Goal: Transaction & Acquisition: Purchase product/service

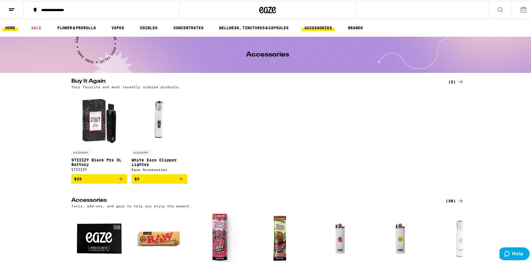
click at [10, 27] on link "HOME" at bounding box center [11, 26] width 16 height 7
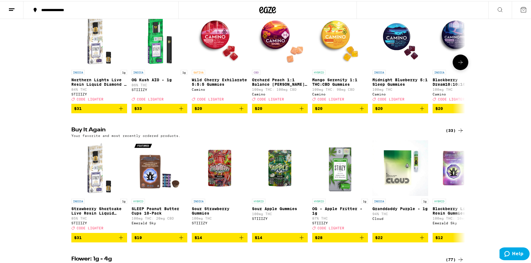
scroll to position [111, 0]
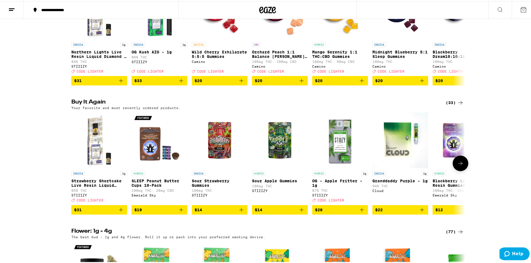
click at [457, 166] on icon at bounding box center [460, 162] width 7 height 7
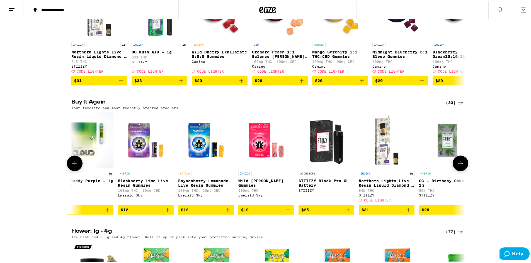
scroll to position [0, 332]
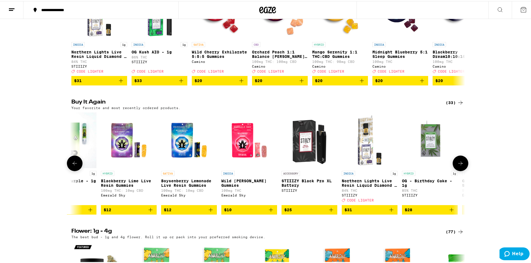
click at [459, 164] on icon at bounding box center [460, 162] width 4 height 4
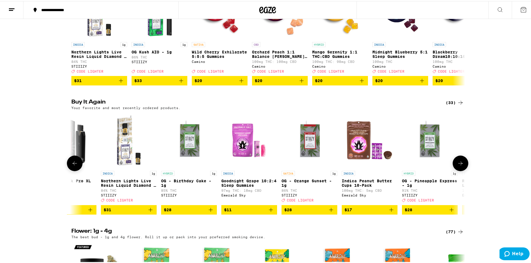
scroll to position [0, 663]
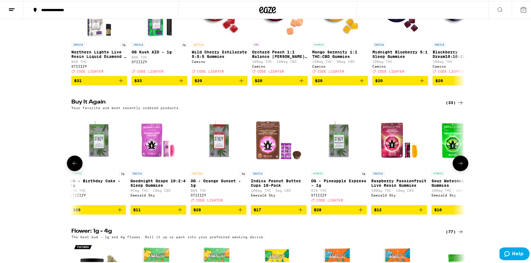
click at [463, 169] on button at bounding box center [460, 163] width 16 height 16
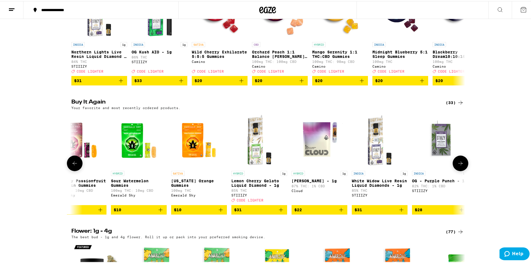
scroll to position [0, 995]
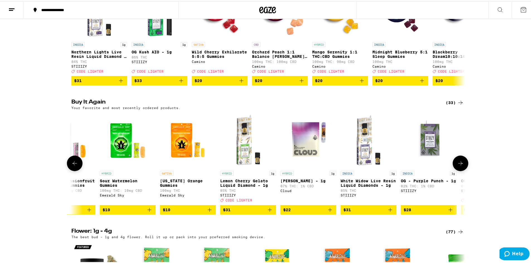
click at [463, 169] on button at bounding box center [460, 163] width 16 height 16
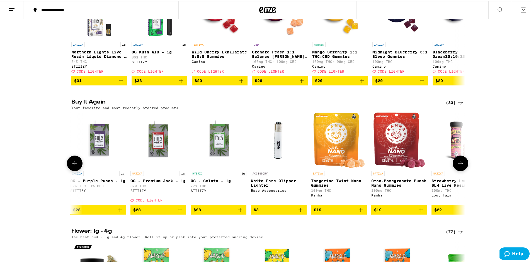
scroll to position [0, 1326]
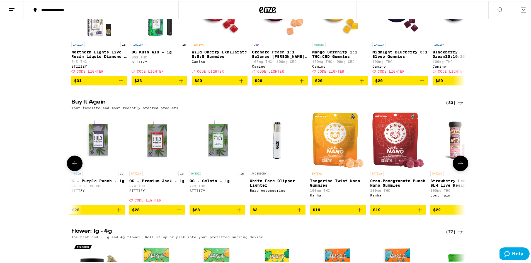
click at [463, 169] on button at bounding box center [460, 163] width 16 height 16
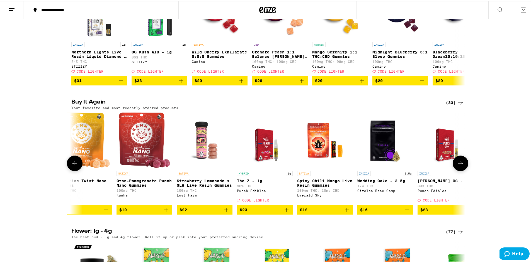
scroll to position [0, 1594]
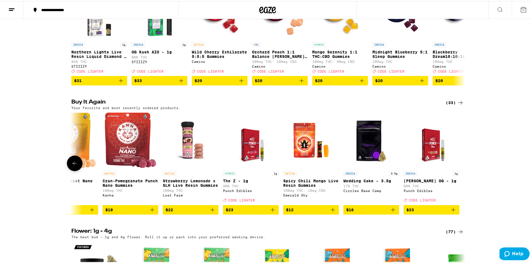
click at [463, 169] on div at bounding box center [460, 163] width 16 height 16
drag, startPoint x: 463, startPoint y: 169, endPoint x: 427, endPoint y: 164, distance: 35.7
click at [435, 165] on div "INDICA 1g Strawberry Shortcake Live Resin Liquid Diamonds - 1g 85% THC STIIIZY …" at bounding box center [267, 162] width 401 height 102
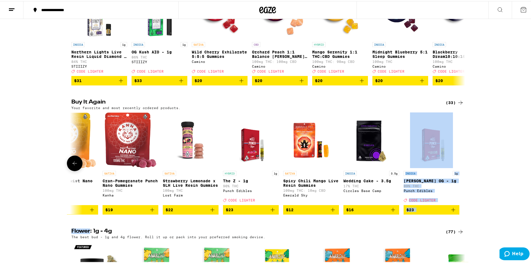
drag, startPoint x: 456, startPoint y: 163, endPoint x: 461, endPoint y: 162, distance: 5.1
click at [456, 163] on div at bounding box center [460, 163] width 16 height 16
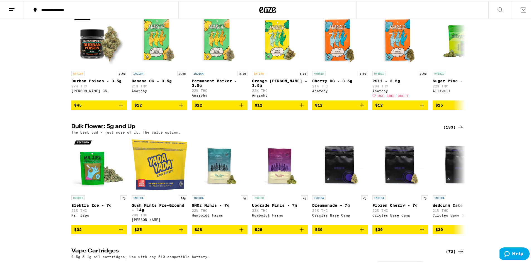
scroll to position [362, 0]
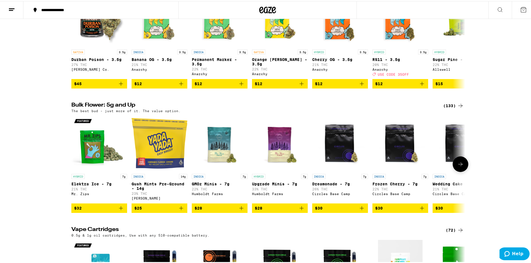
click at [460, 165] on icon at bounding box center [460, 163] width 4 height 4
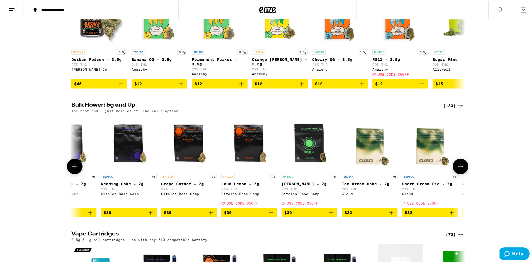
click at [460, 169] on icon at bounding box center [460, 165] width 7 height 7
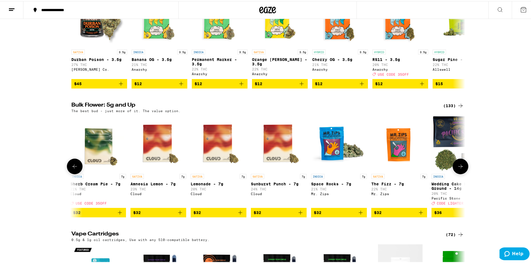
click at [458, 169] on icon at bounding box center [460, 165] width 7 height 7
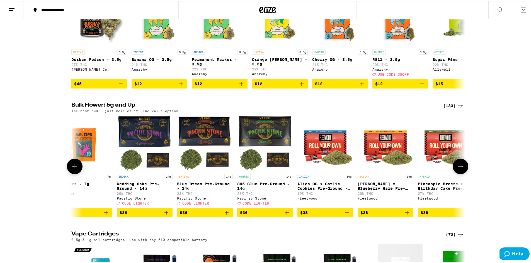
scroll to position [0, 995]
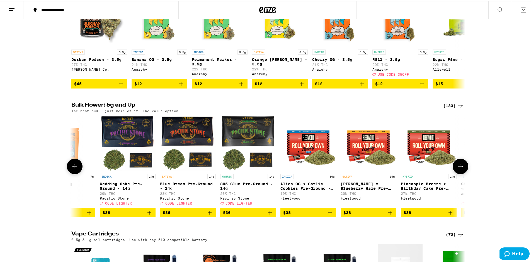
click at [458, 169] on icon at bounding box center [460, 165] width 7 height 7
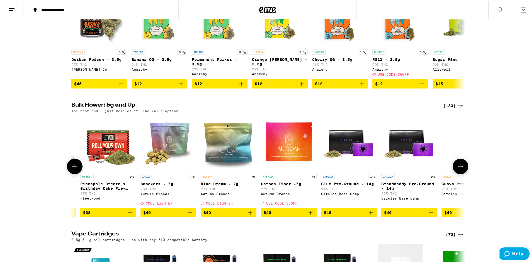
scroll to position [0, 1326]
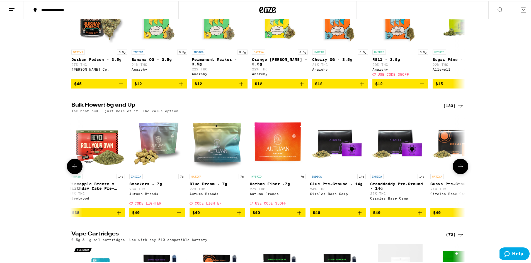
click at [459, 167] on icon at bounding box center [460, 166] width 4 height 4
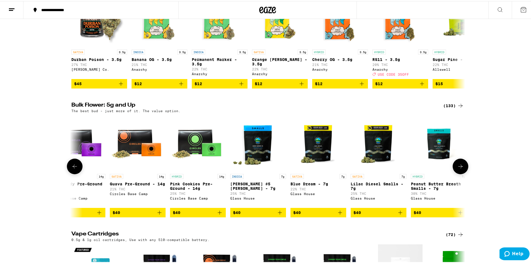
scroll to position [0, 1658]
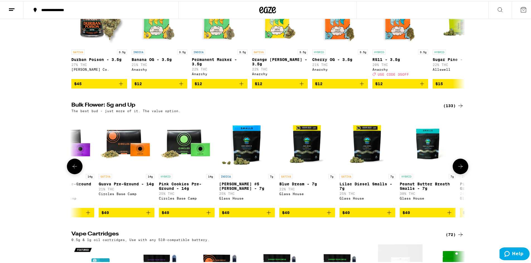
click at [459, 167] on icon at bounding box center [460, 166] width 4 height 4
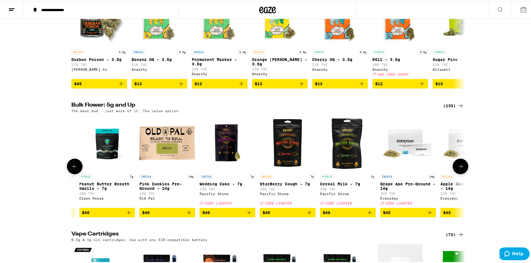
scroll to position [0, 1989]
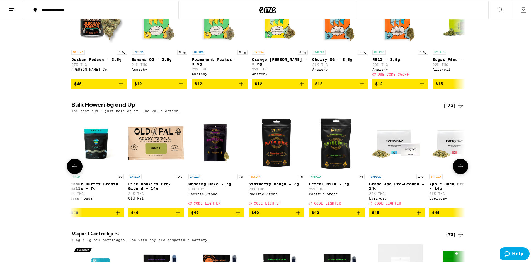
click at [465, 173] on button at bounding box center [460, 166] width 16 height 16
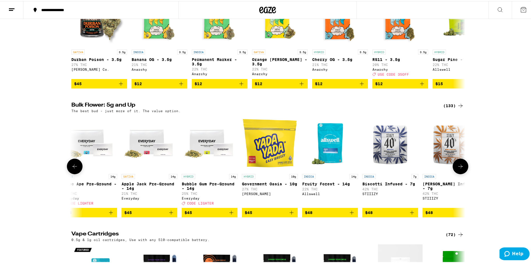
scroll to position [0, 2321]
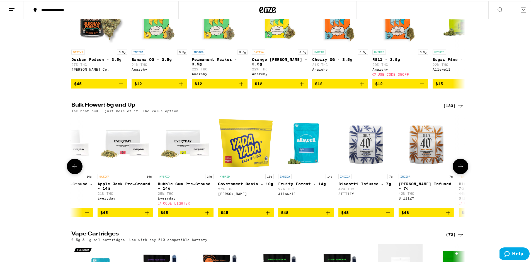
click at [459, 167] on icon at bounding box center [460, 166] width 4 height 4
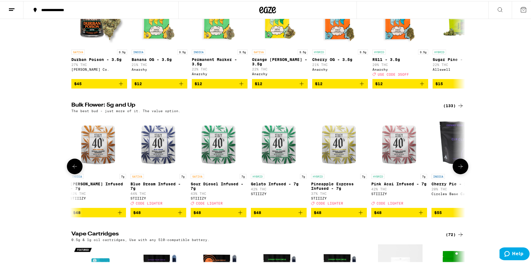
scroll to position [0, 2653]
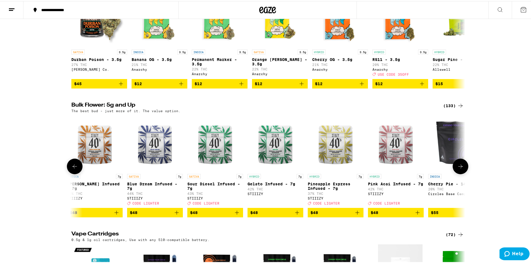
click at [72, 167] on icon at bounding box center [74, 166] width 4 height 4
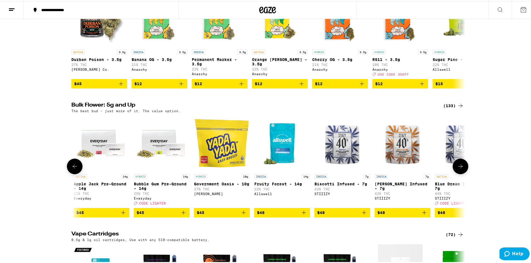
scroll to position [0, 2321]
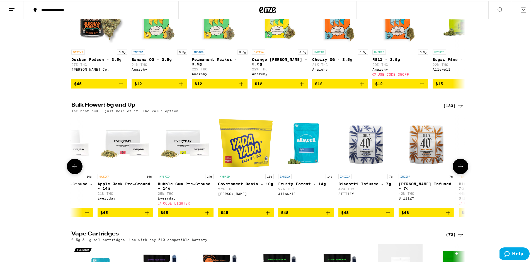
click at [460, 169] on icon at bounding box center [460, 165] width 7 height 7
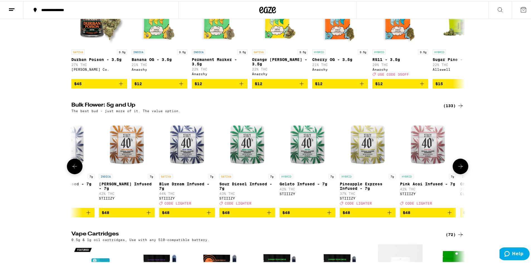
scroll to position [0, 2653]
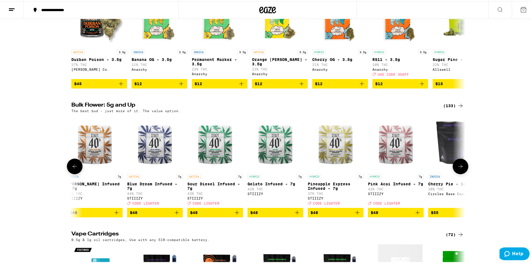
click at [462, 173] on button at bounding box center [460, 166] width 16 height 16
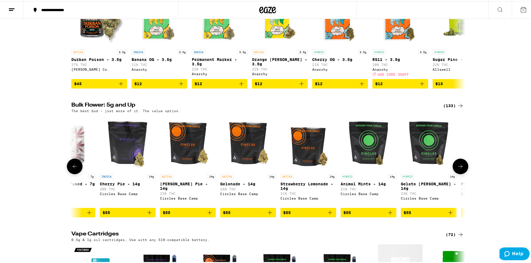
scroll to position [0, 2984]
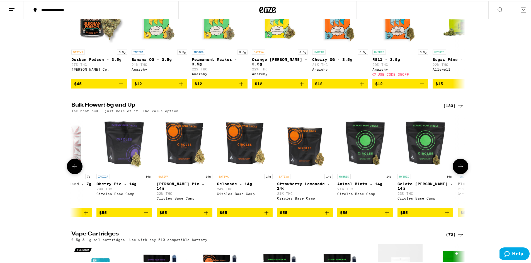
click at [458, 173] on button at bounding box center [460, 166] width 16 height 16
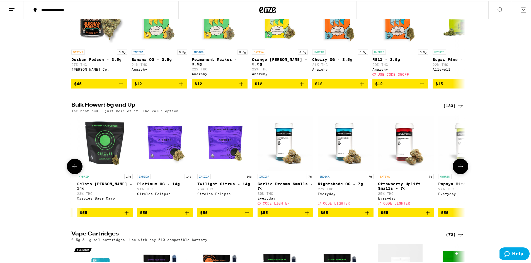
scroll to position [0, 3316]
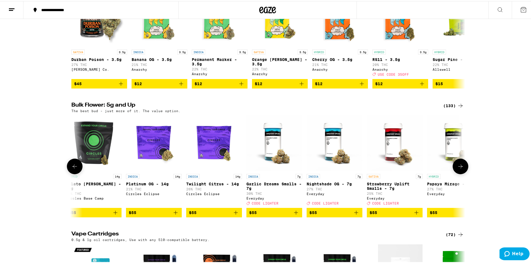
click at [457, 173] on button at bounding box center [460, 166] width 16 height 16
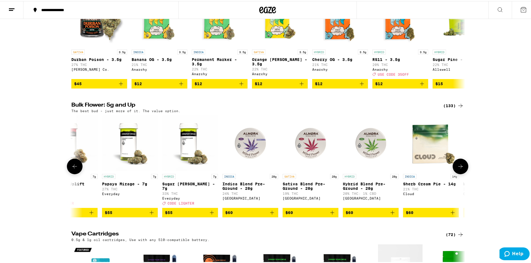
scroll to position [0, 3647]
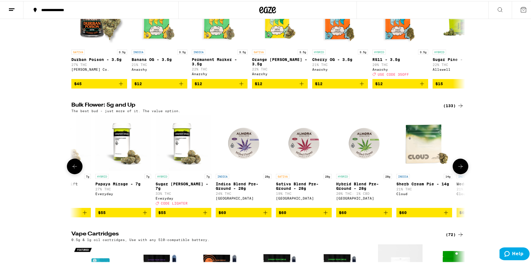
click at [458, 173] on button at bounding box center [460, 166] width 16 height 16
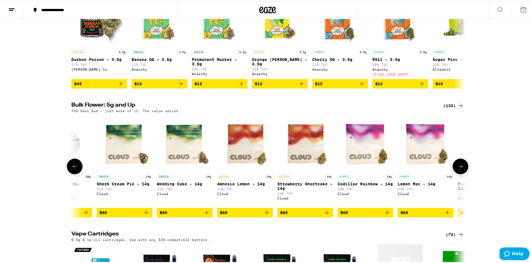
scroll to position [0, 3979]
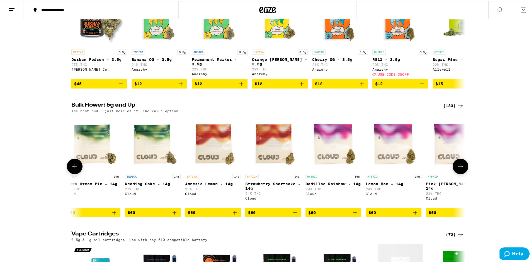
click at [459, 173] on button at bounding box center [460, 166] width 16 height 16
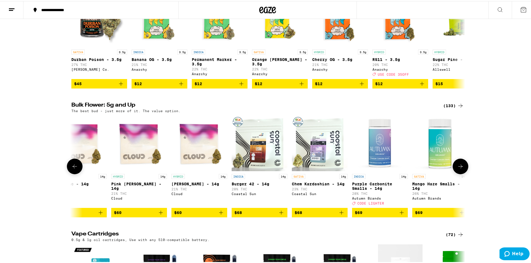
scroll to position [0, 4310]
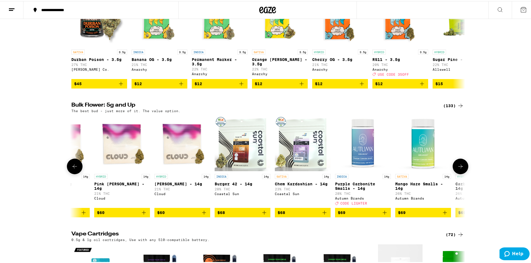
click at [461, 169] on icon at bounding box center [460, 165] width 7 height 7
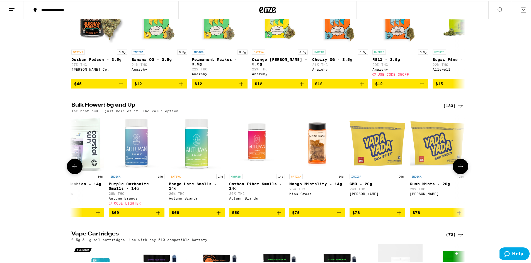
scroll to position [0, 4642]
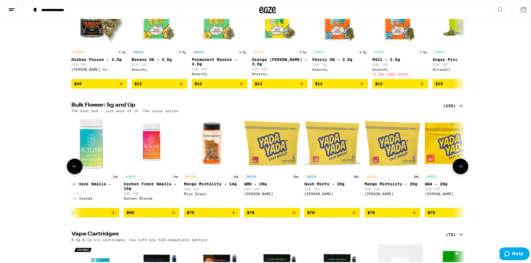
click at [461, 169] on icon at bounding box center [460, 165] width 7 height 7
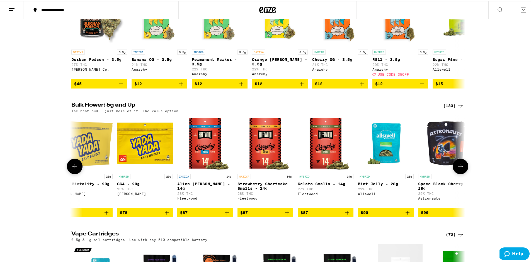
scroll to position [0, 4974]
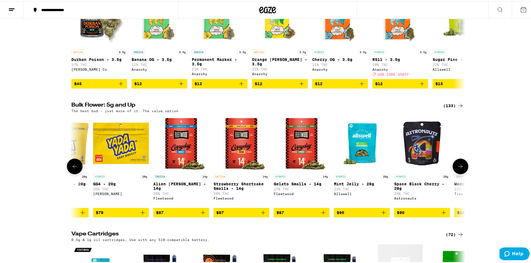
click at [461, 169] on icon at bounding box center [460, 165] width 7 height 7
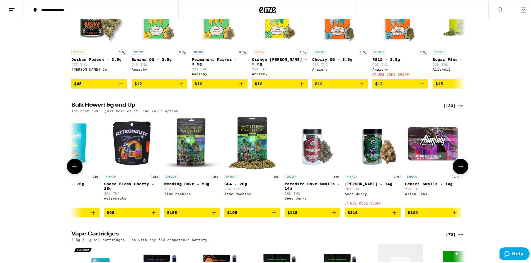
scroll to position [0, 5305]
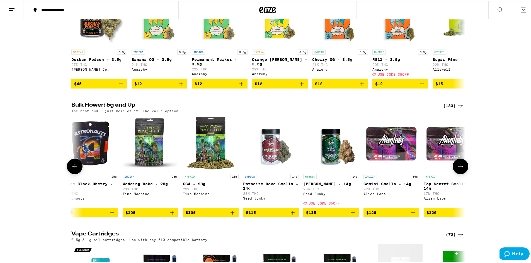
click at [463, 173] on button at bounding box center [460, 166] width 16 height 16
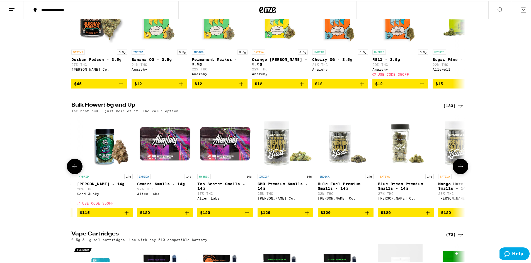
scroll to position [0, 5637]
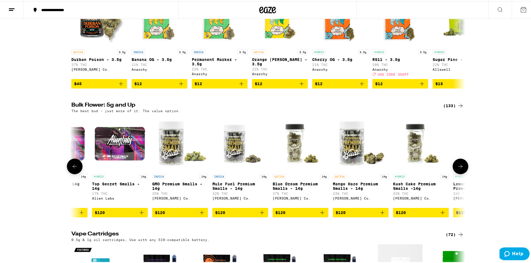
click at [463, 173] on button at bounding box center [460, 166] width 16 height 16
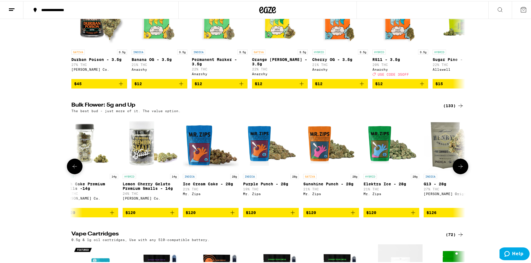
scroll to position [0, 5968]
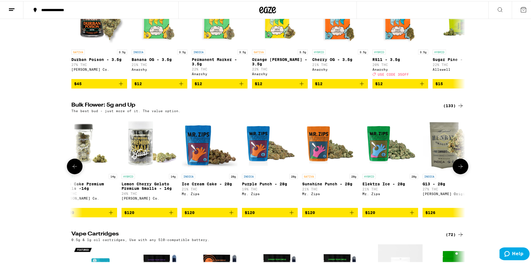
click at [462, 173] on button at bounding box center [460, 166] width 16 height 16
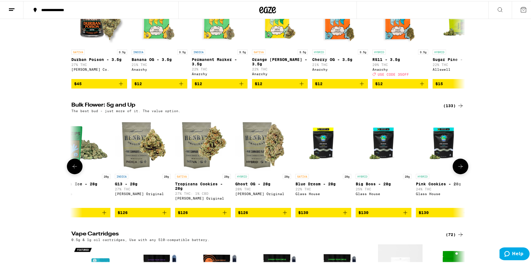
scroll to position [0, 6300]
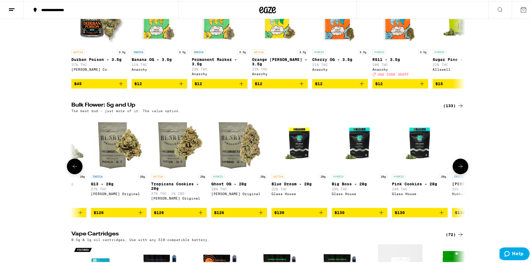
click at [110, 169] on img "Open page for G13 - 28g from Henry's Original" at bounding box center [119, 143] width 56 height 56
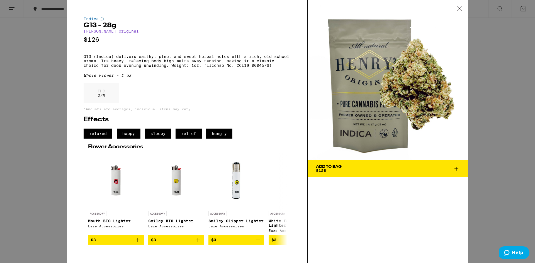
click at [460, 7] on icon at bounding box center [460, 8] width 6 height 5
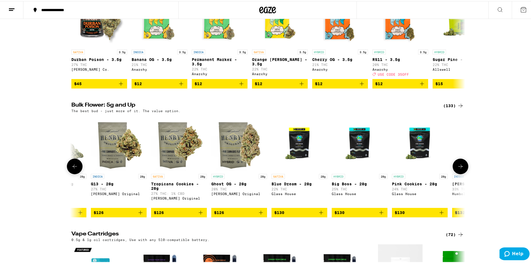
click at [462, 173] on button at bounding box center [460, 166] width 16 height 16
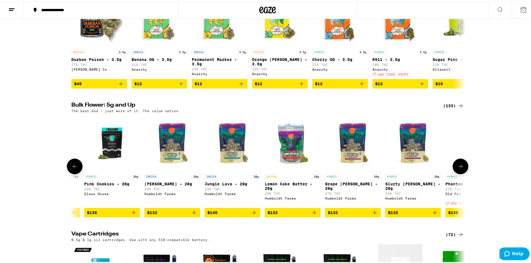
scroll to position [0, 6631]
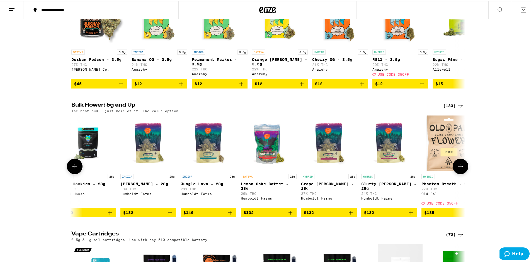
click at [457, 169] on icon at bounding box center [460, 165] width 7 height 7
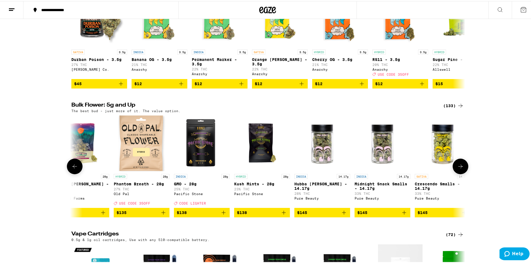
scroll to position [0, 6963]
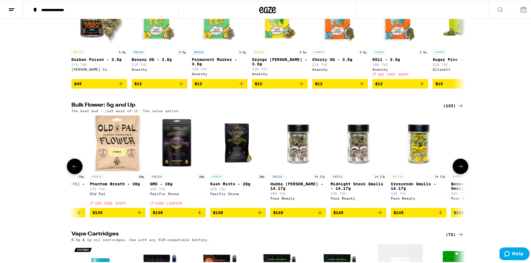
click at [458, 169] on icon at bounding box center [460, 165] width 7 height 7
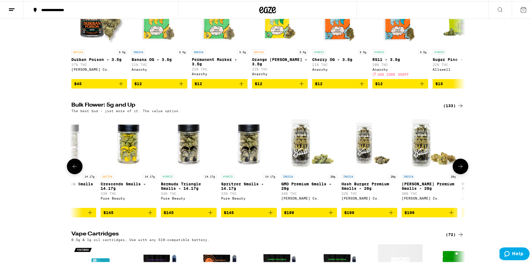
scroll to position [0, 7295]
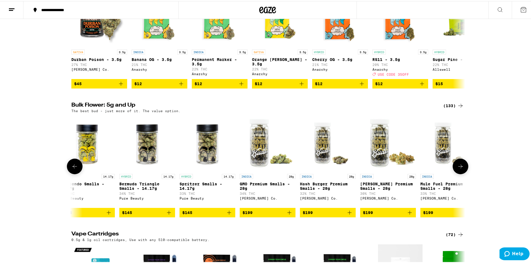
click at [461, 169] on icon at bounding box center [460, 165] width 7 height 7
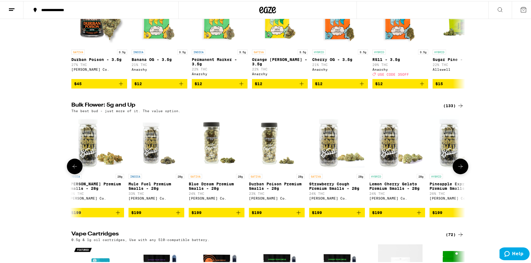
scroll to position [0, 7612]
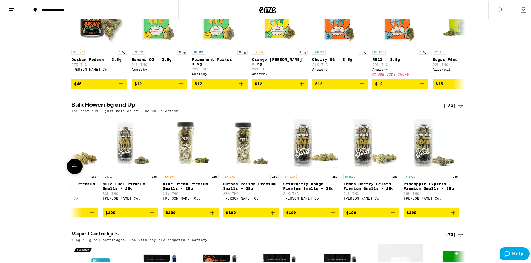
click at [462, 173] on div at bounding box center [460, 166] width 16 height 16
